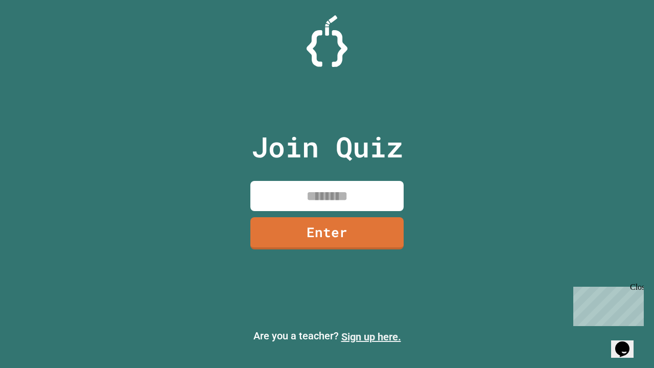
click at [371, 337] on link "Sign up here." at bounding box center [371, 337] width 60 height 12
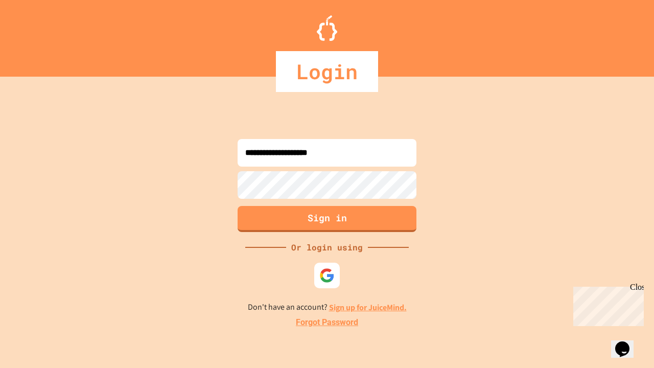
type input "**********"
